Goal: Transaction & Acquisition: Purchase product/service

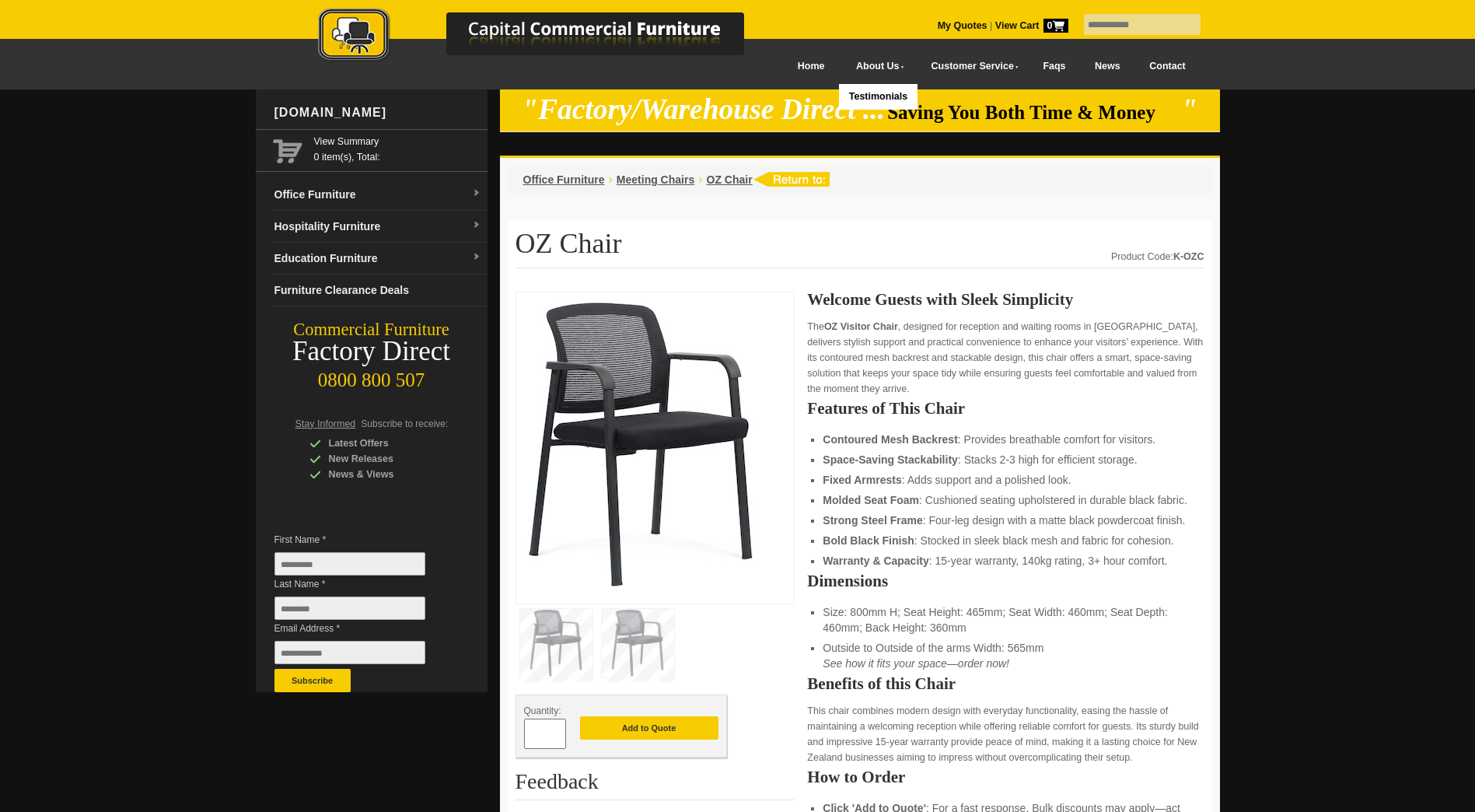
click at [780, 63] on img at bounding box center [547, 37] width 544 height 57
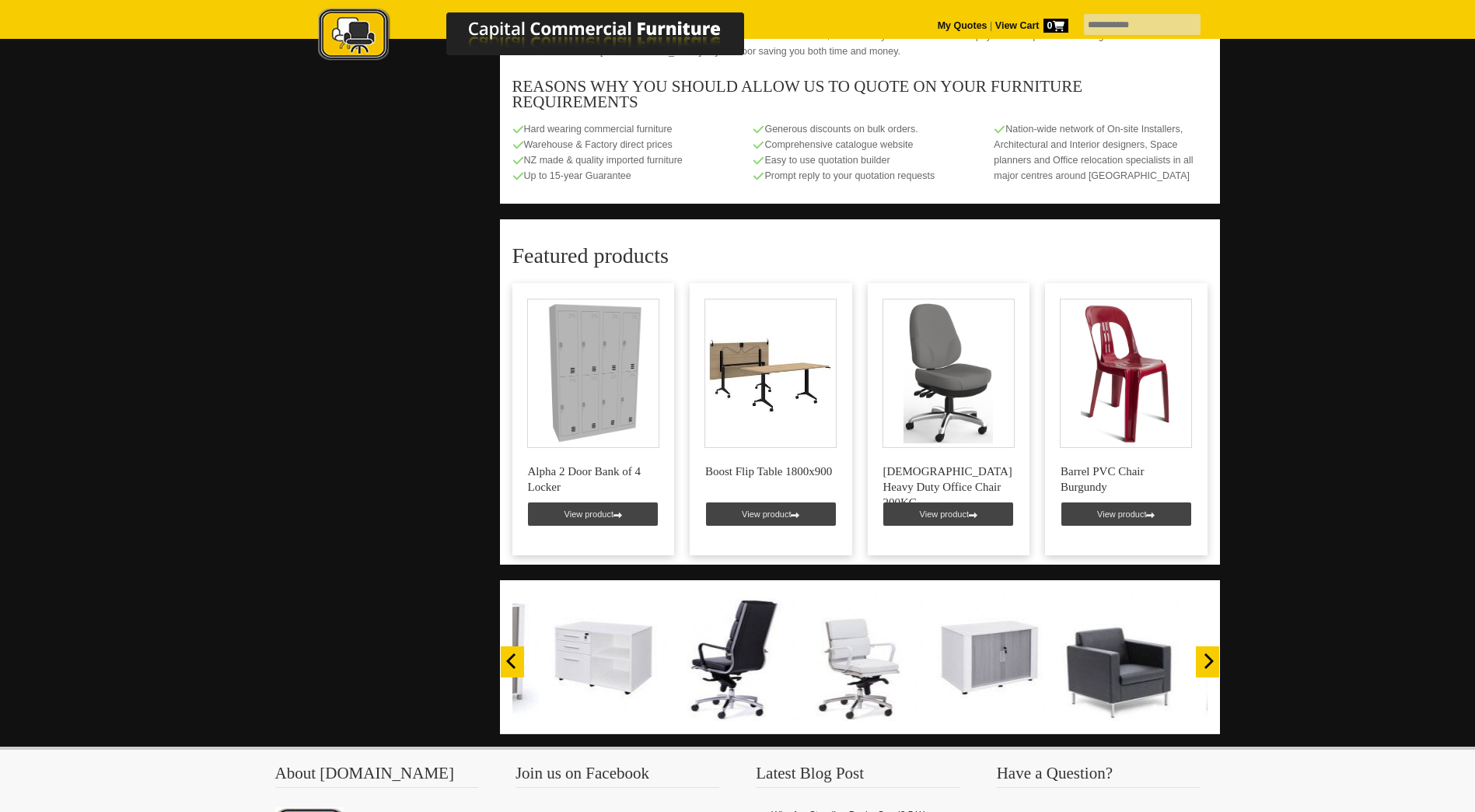
scroll to position [1244, 0]
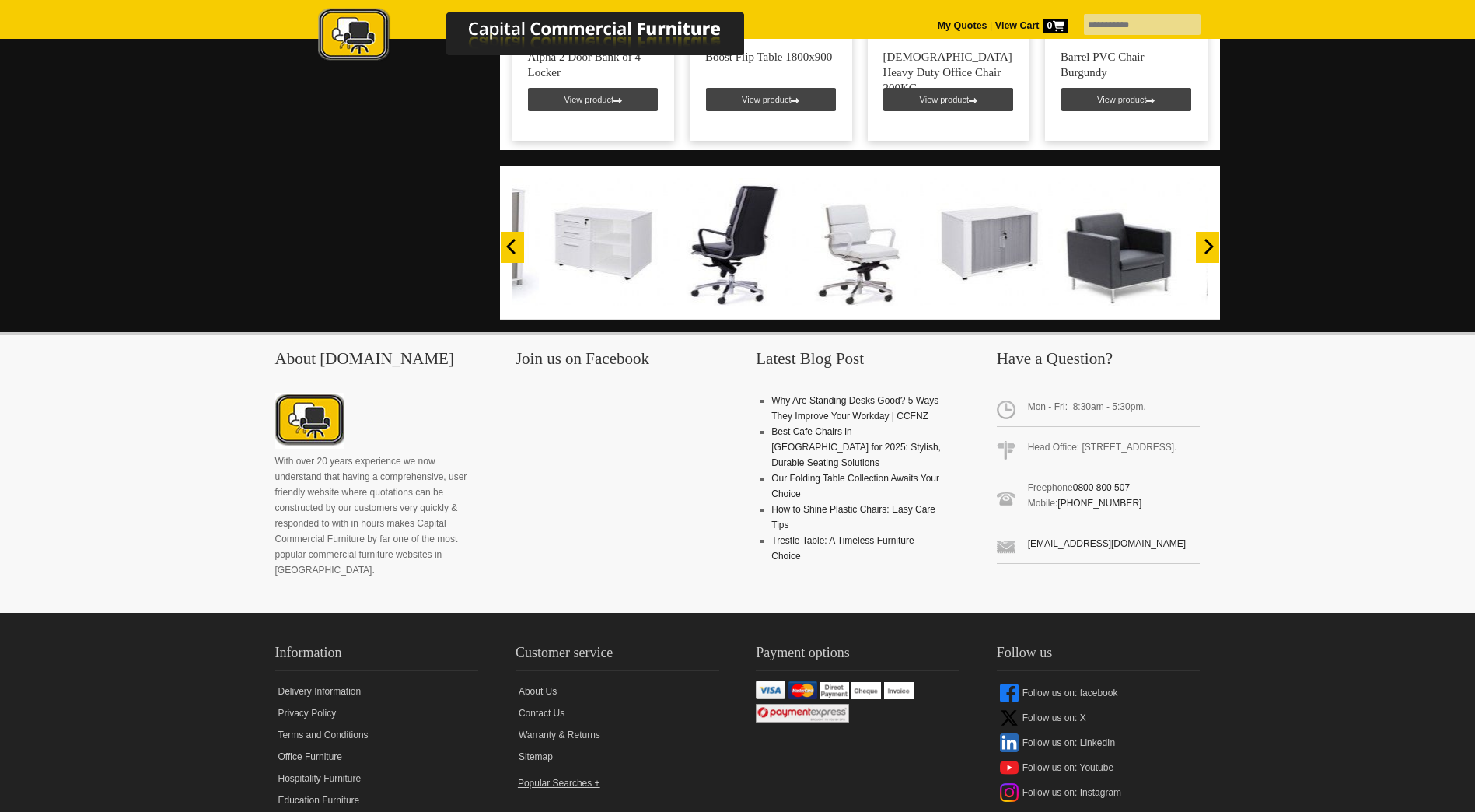
click at [1203, 239] on icon "Next" at bounding box center [1207, 246] width 15 height 15
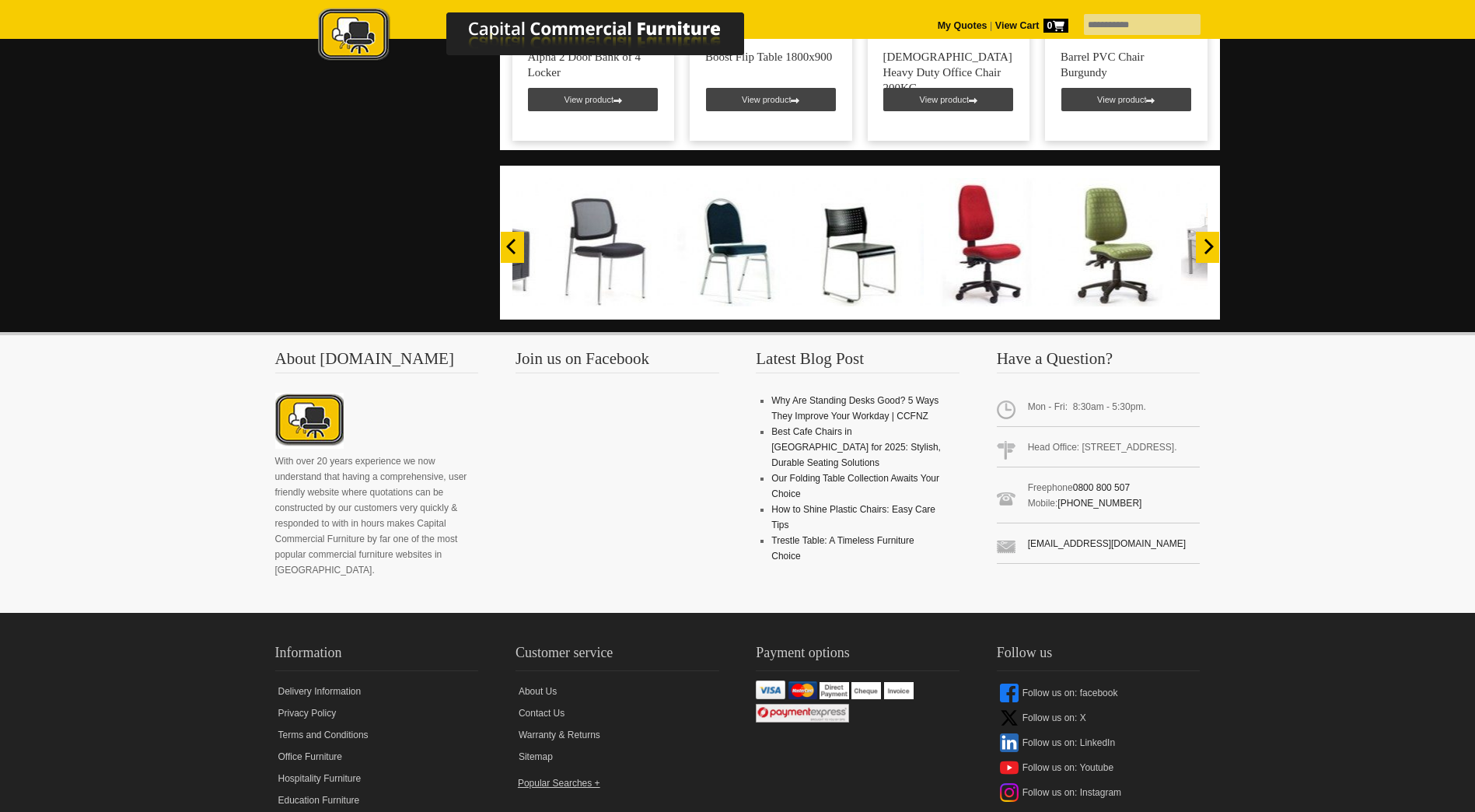
click at [1204, 239] on icon "Next" at bounding box center [1207, 246] width 15 height 15
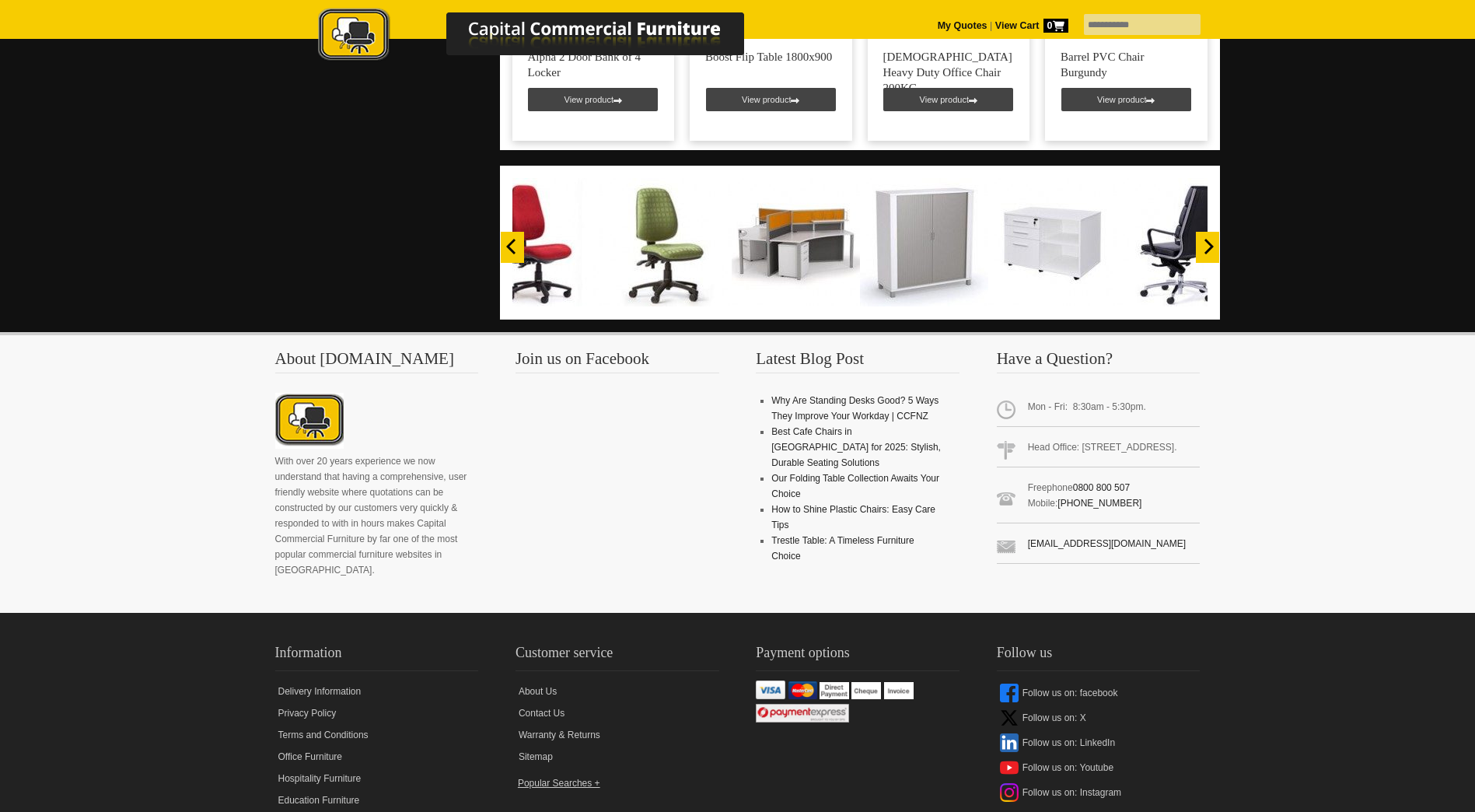
click at [1204, 239] on icon "Next" at bounding box center [1207, 246] width 15 height 15
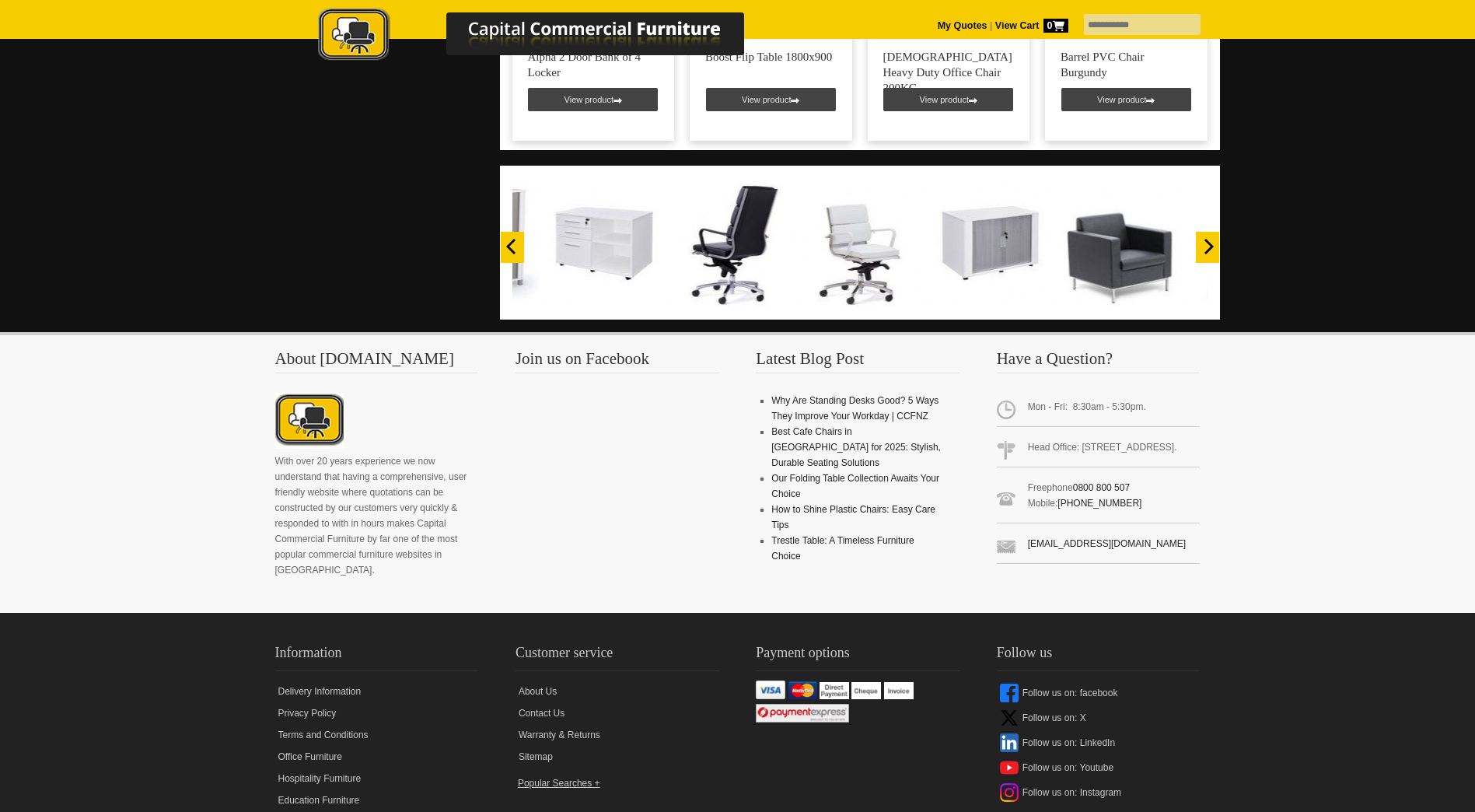
click at [1204, 239] on icon "Next" at bounding box center [1207, 246] width 15 height 15
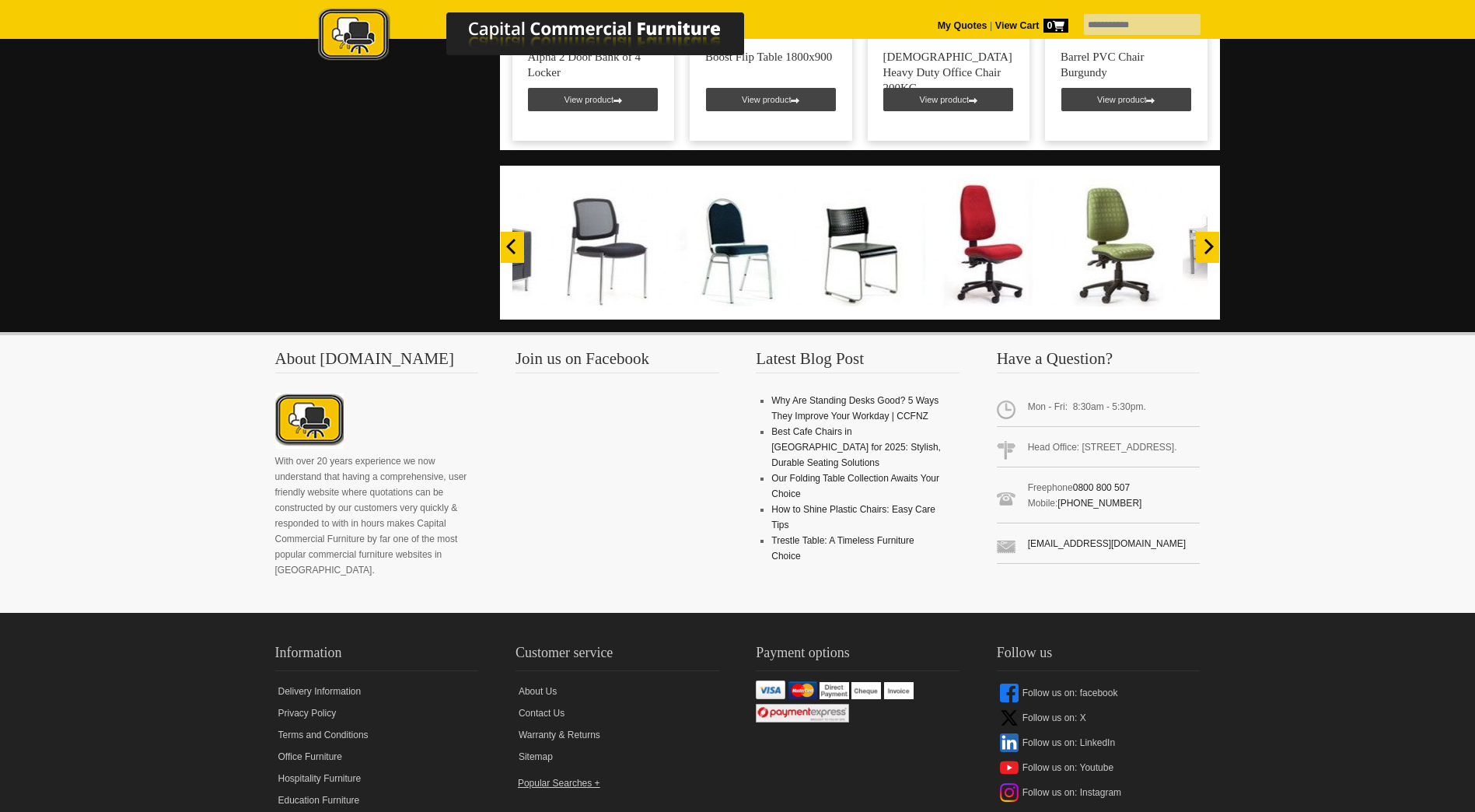
click at [1204, 239] on icon "Next" at bounding box center [1207, 246] width 15 height 15
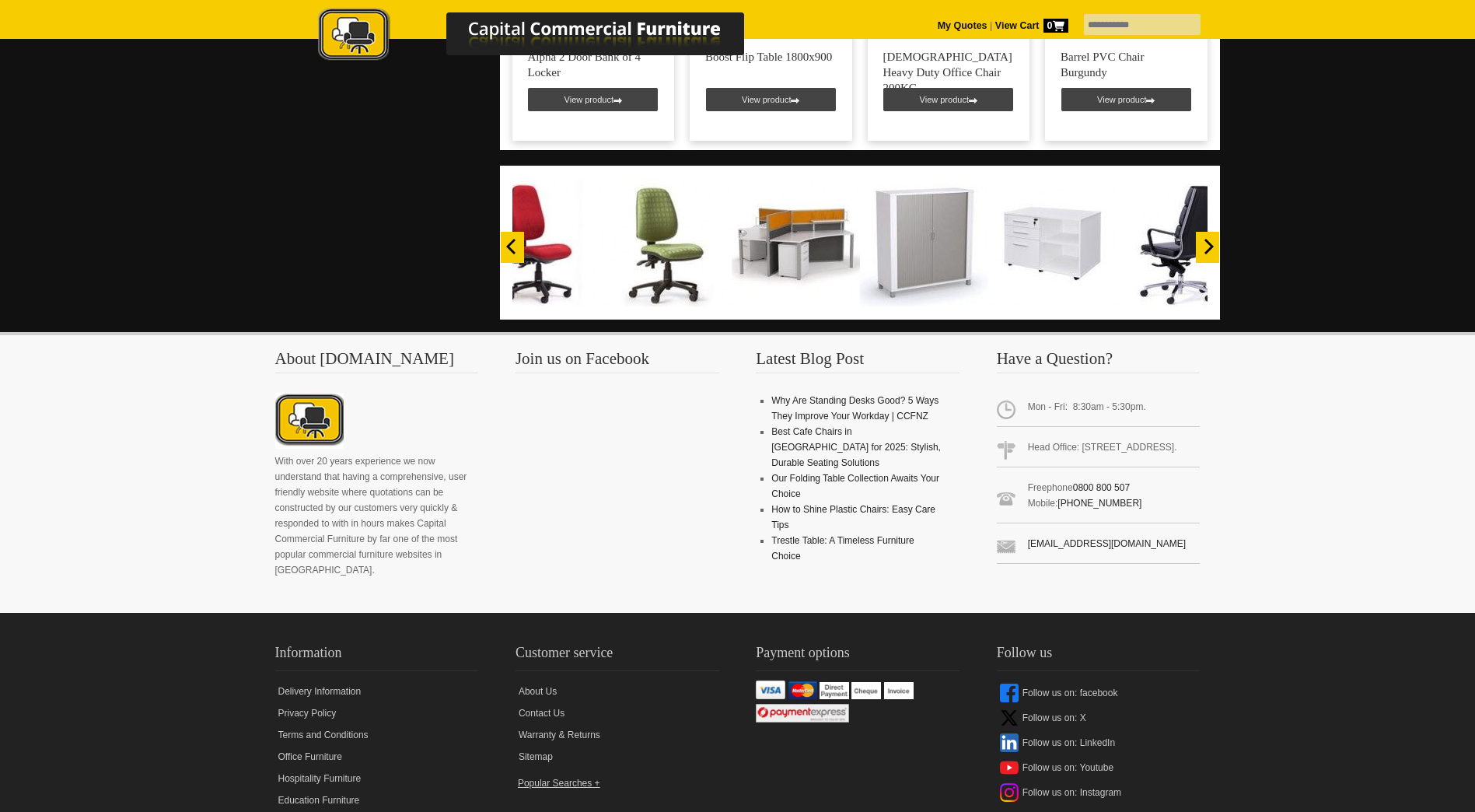
click at [1204, 239] on icon "Next" at bounding box center [1207, 246] width 15 height 15
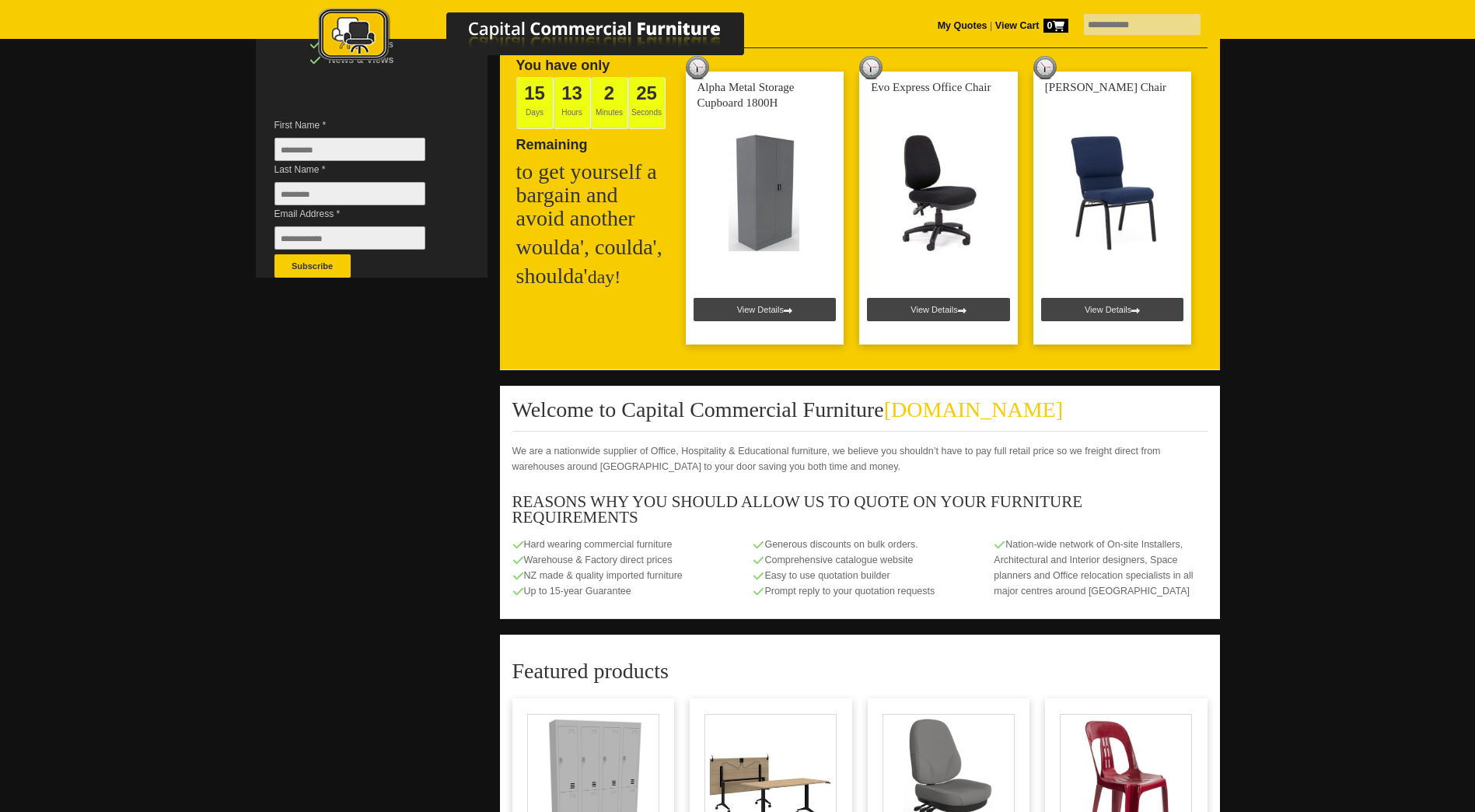
scroll to position [0, 0]
